Goal: Navigation & Orientation: Find specific page/section

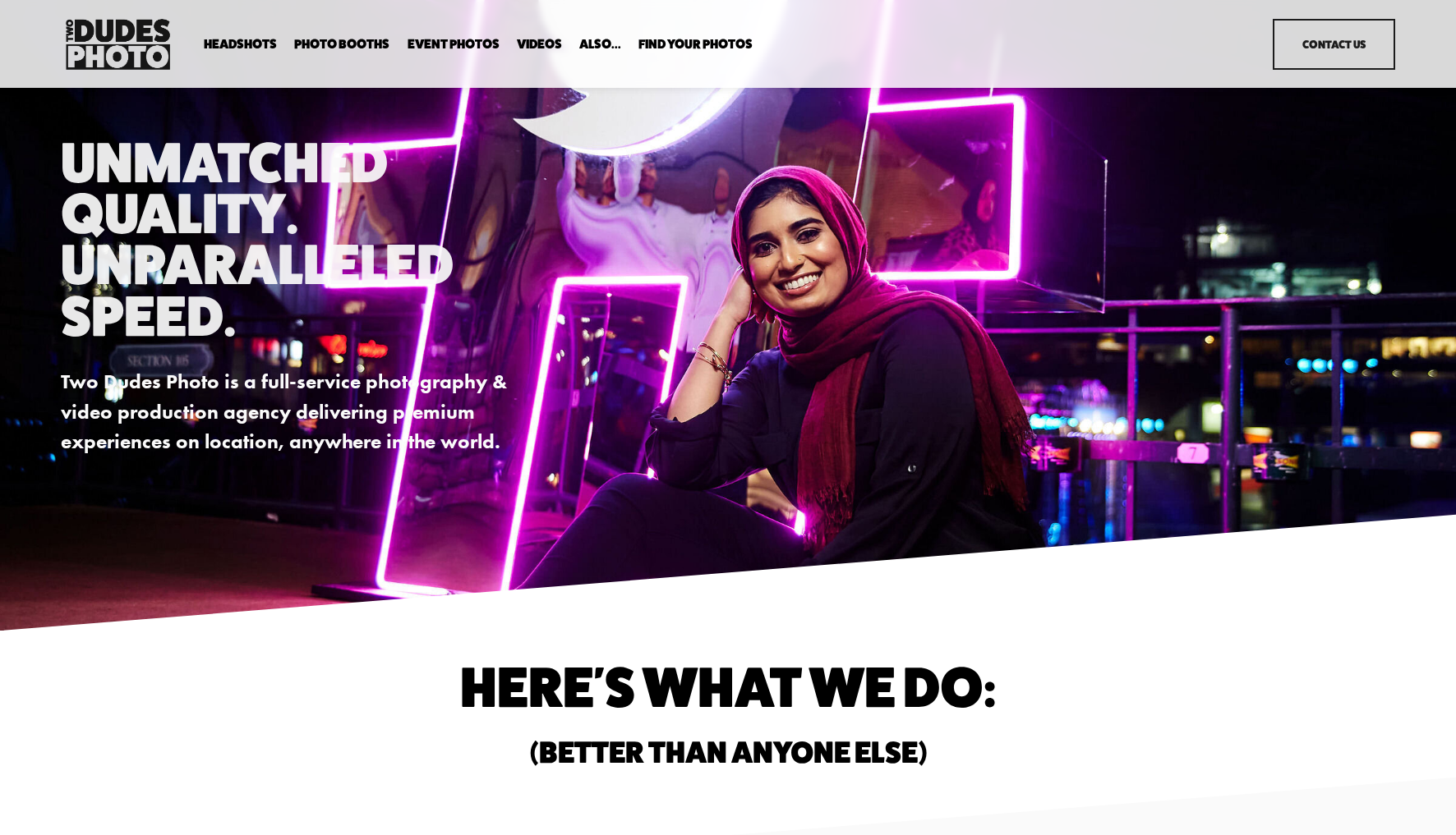
click at [0, 0] on span "Executive / VIP Portraits" at bounding box center [0, 0] width 0 height 0
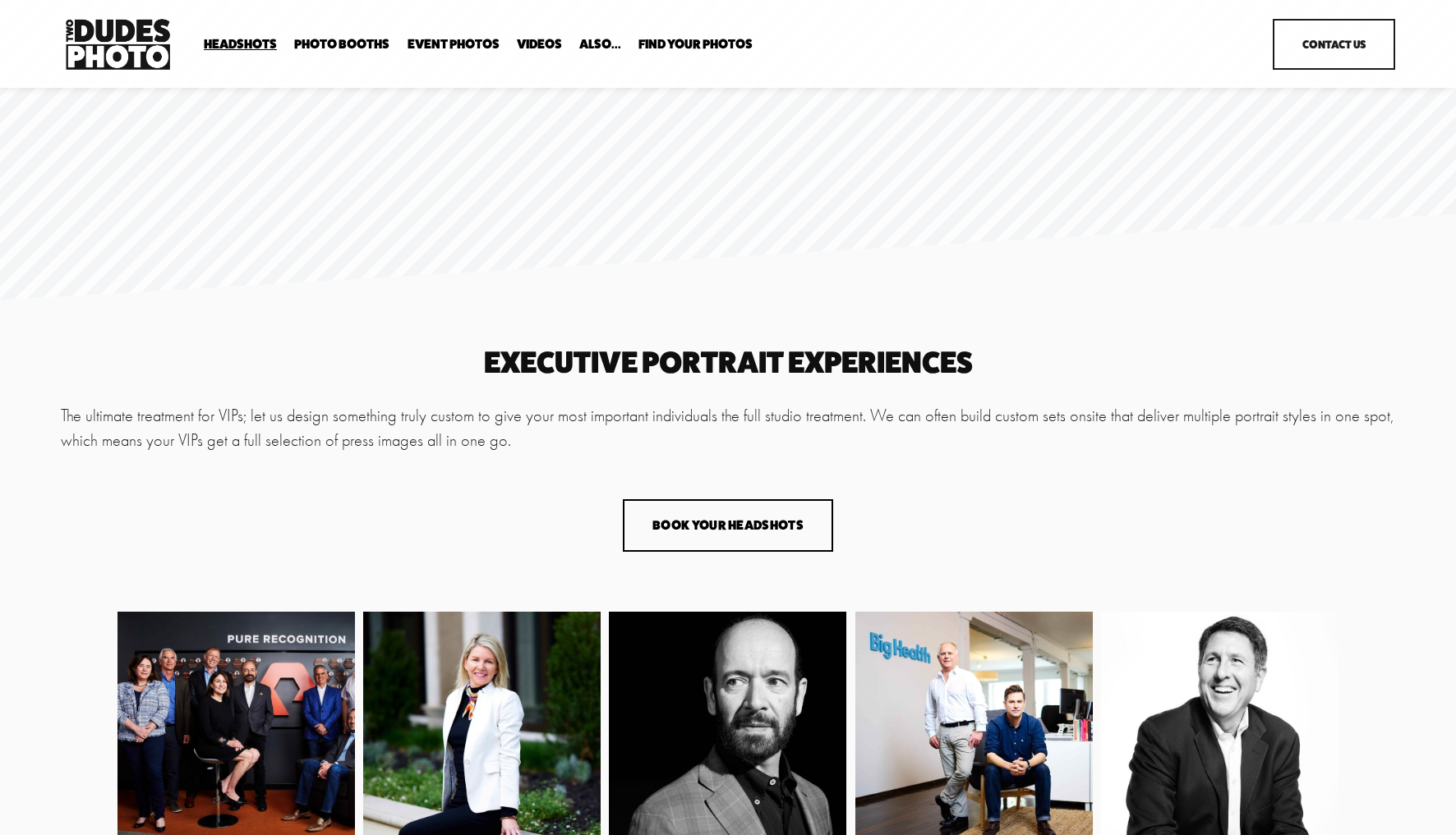
click at [1348, 36] on link "Contact Us" at bounding box center [1333, 44] width 122 height 51
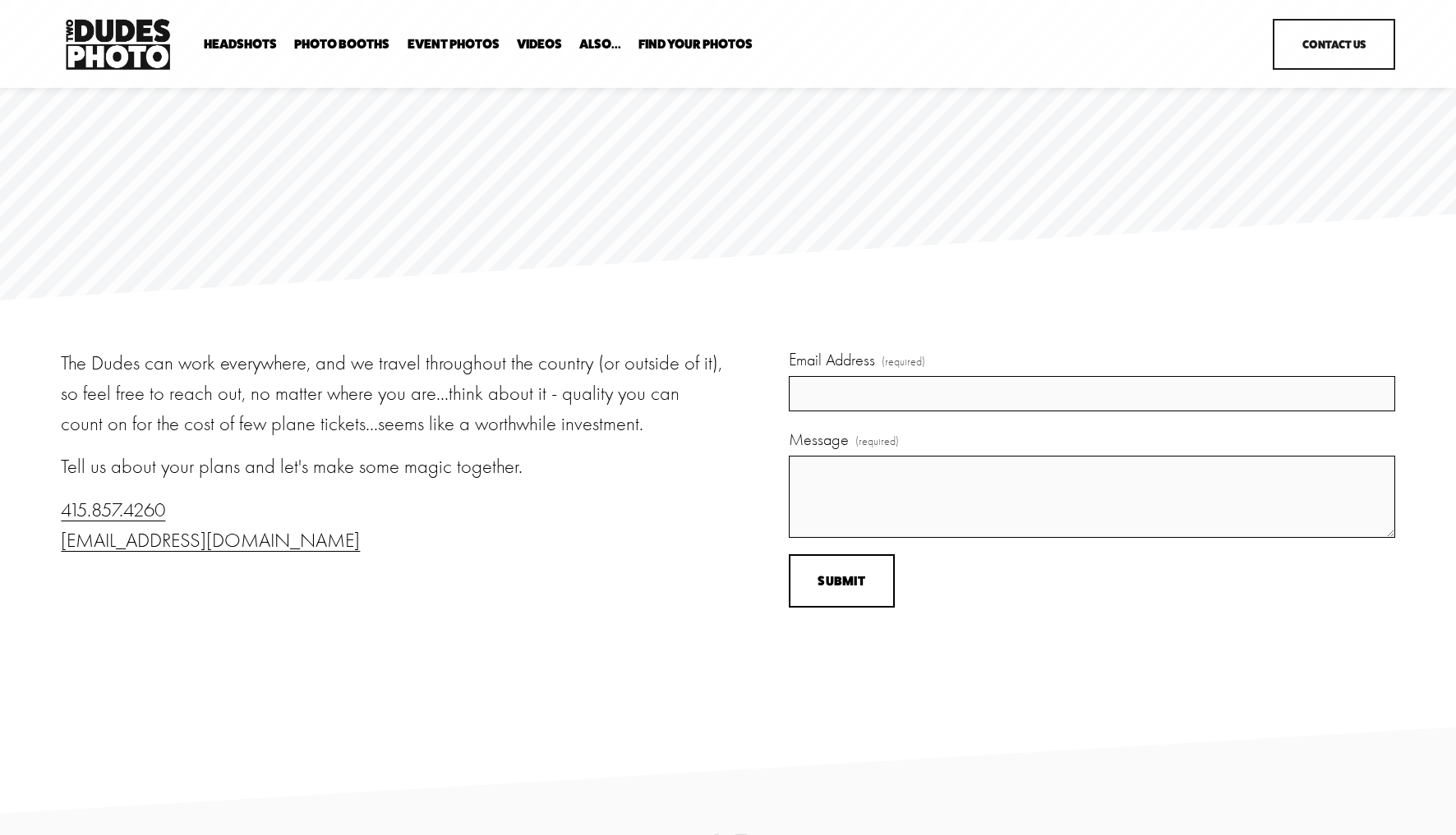
click at [0, 0] on span "Expo Headshots" at bounding box center [0, 0] width 0 height 0
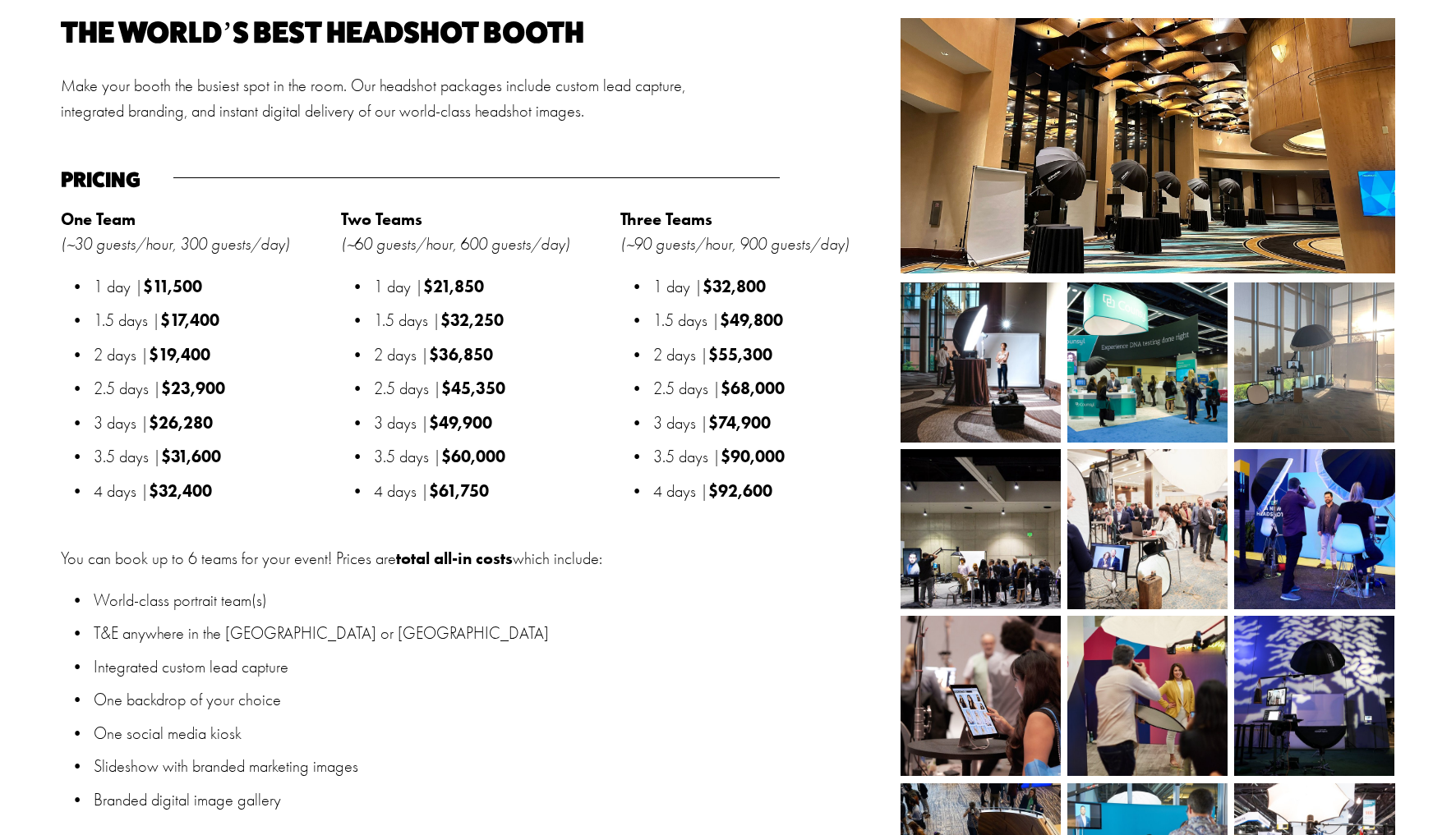
scroll to position [1827, 0]
